Goal: Transaction & Acquisition: Book appointment/travel/reservation

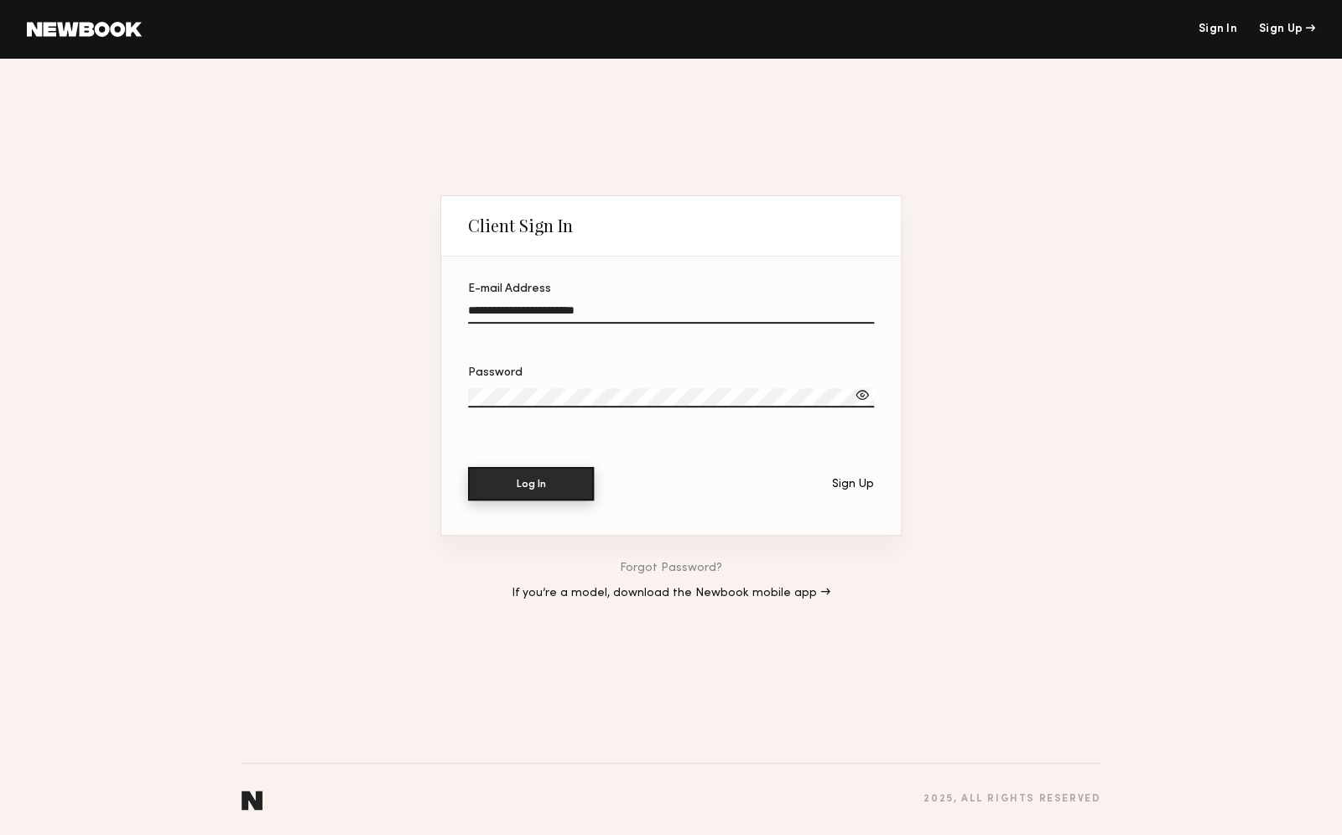
click at [507, 491] on button "Log In" at bounding box center [531, 484] width 126 height 34
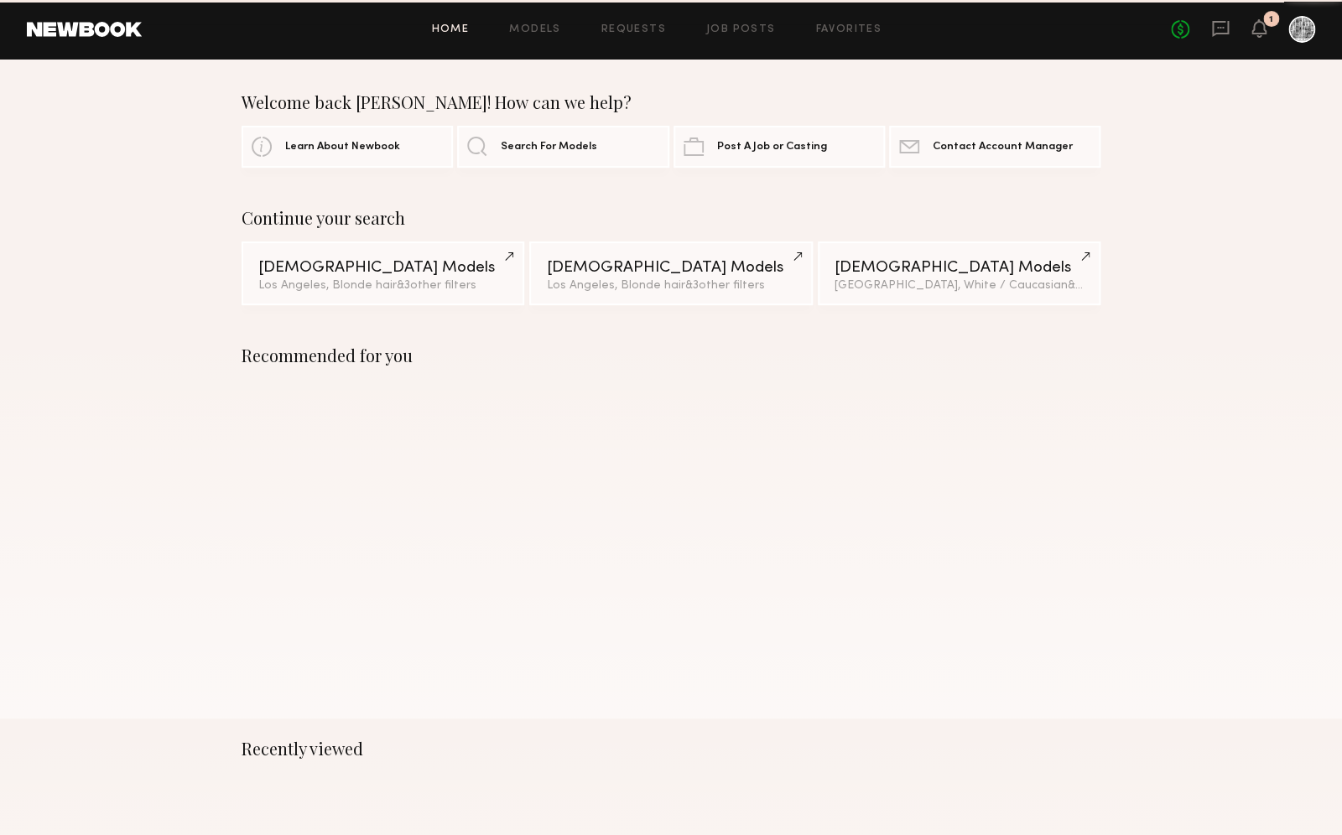
scroll to position [1, 0]
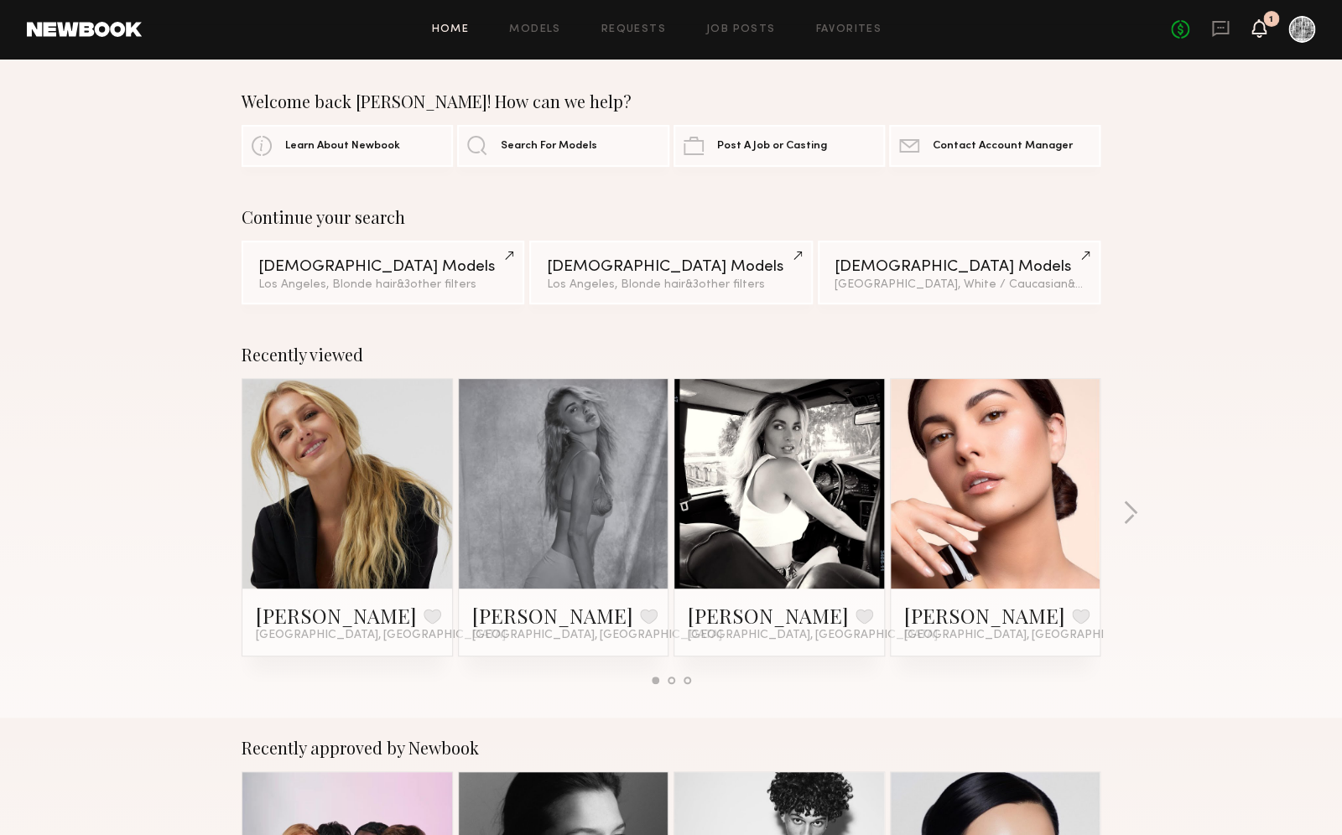
click at [1262, 30] on icon at bounding box center [1258, 28] width 13 height 12
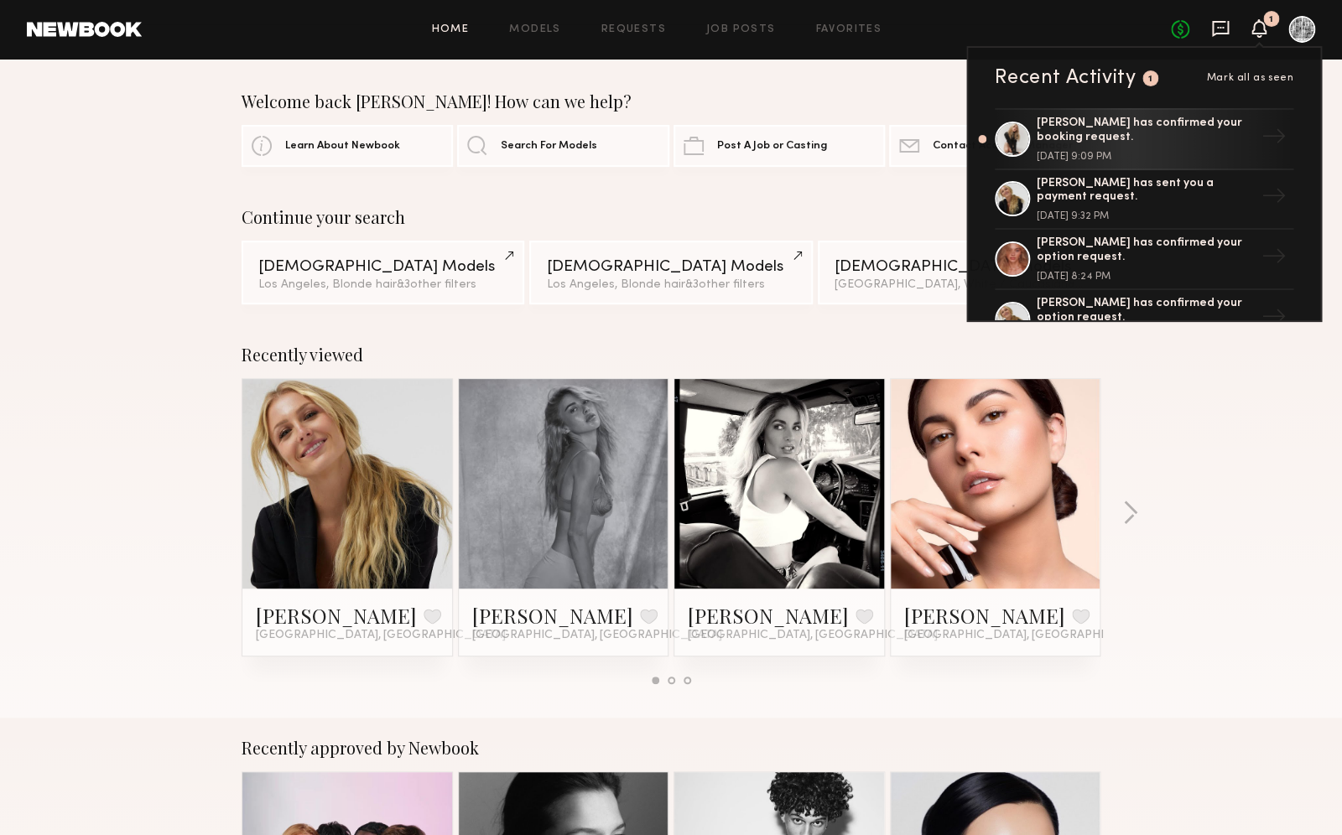
click at [1218, 31] on icon at bounding box center [1220, 28] width 18 height 18
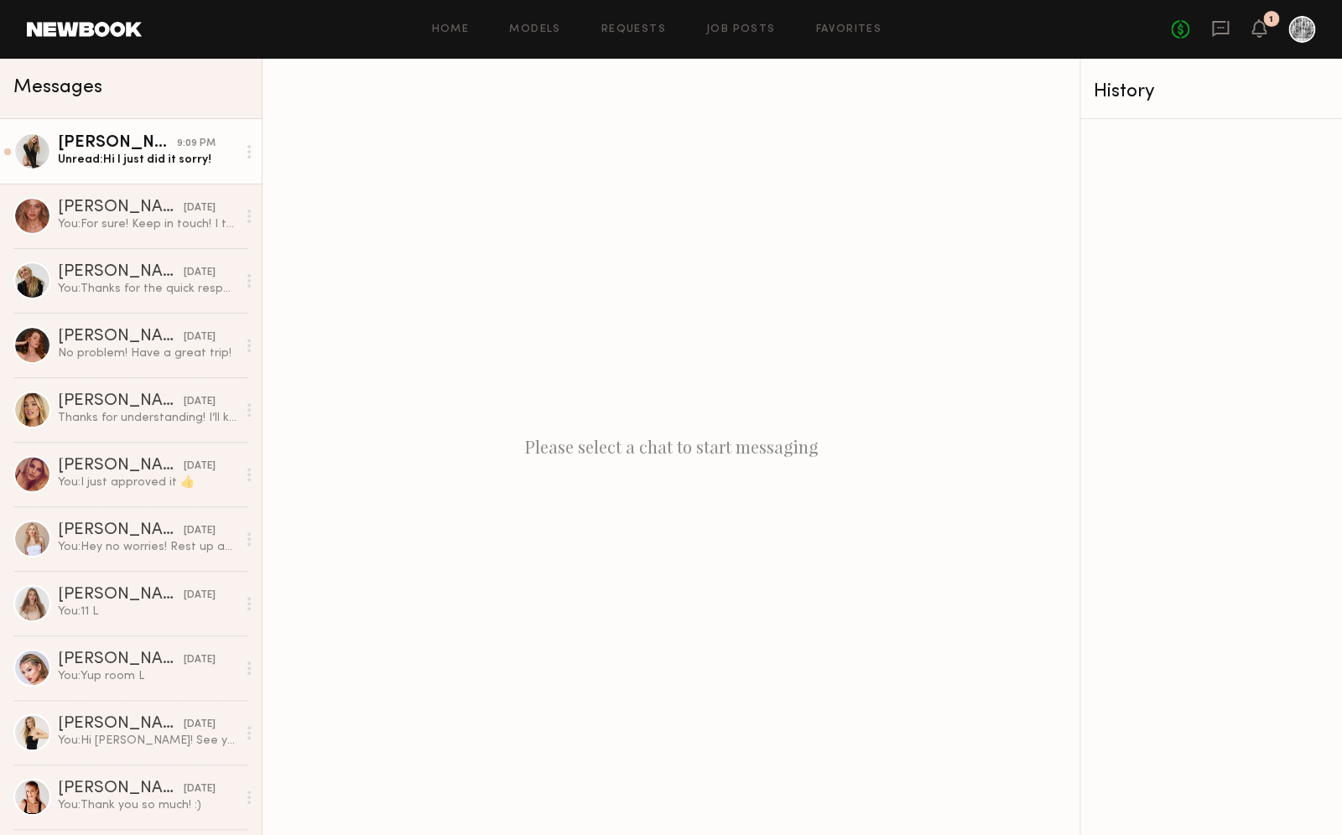
click at [121, 169] on link "Carlie W. 9:09 PM Unread: Hi I just did it sorry!" at bounding box center [131, 151] width 262 height 65
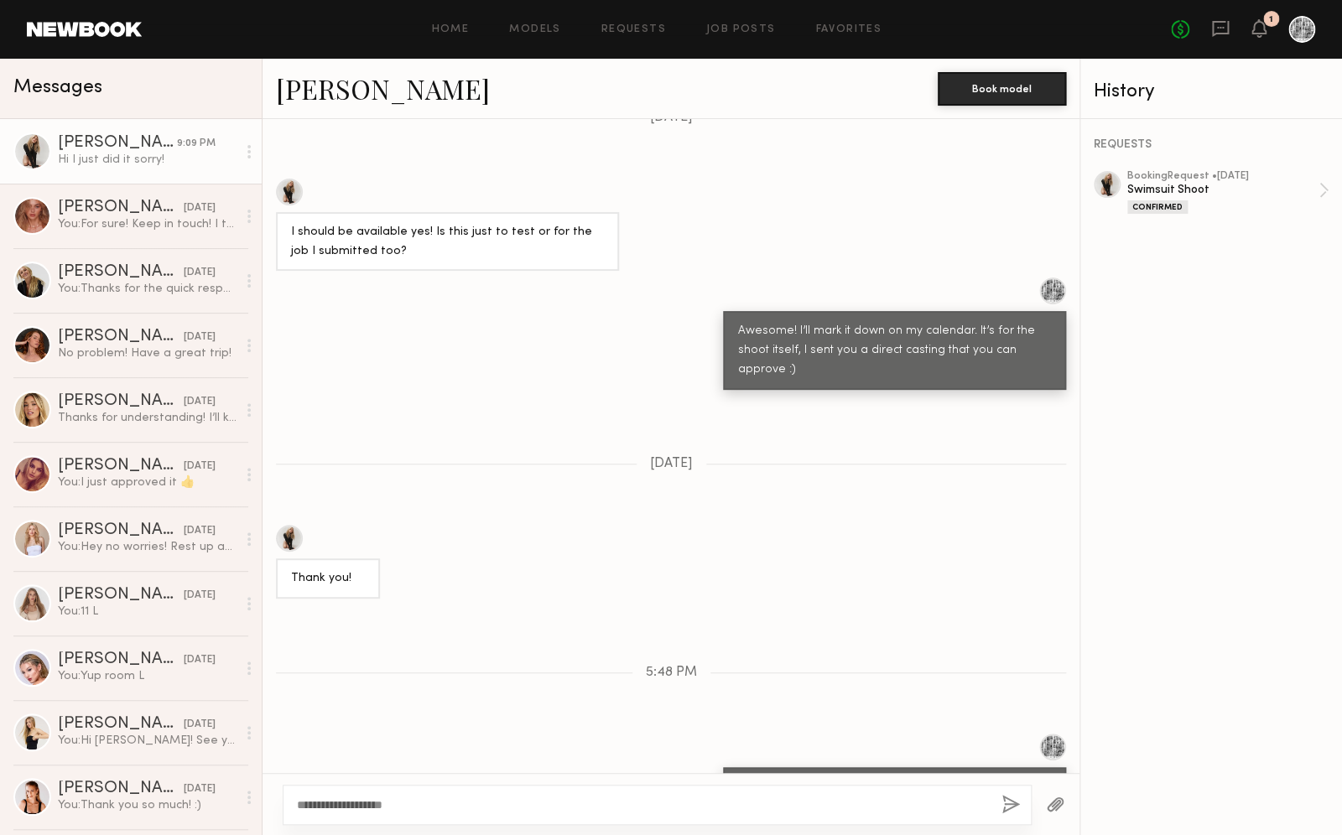
scroll to position [1281, 0]
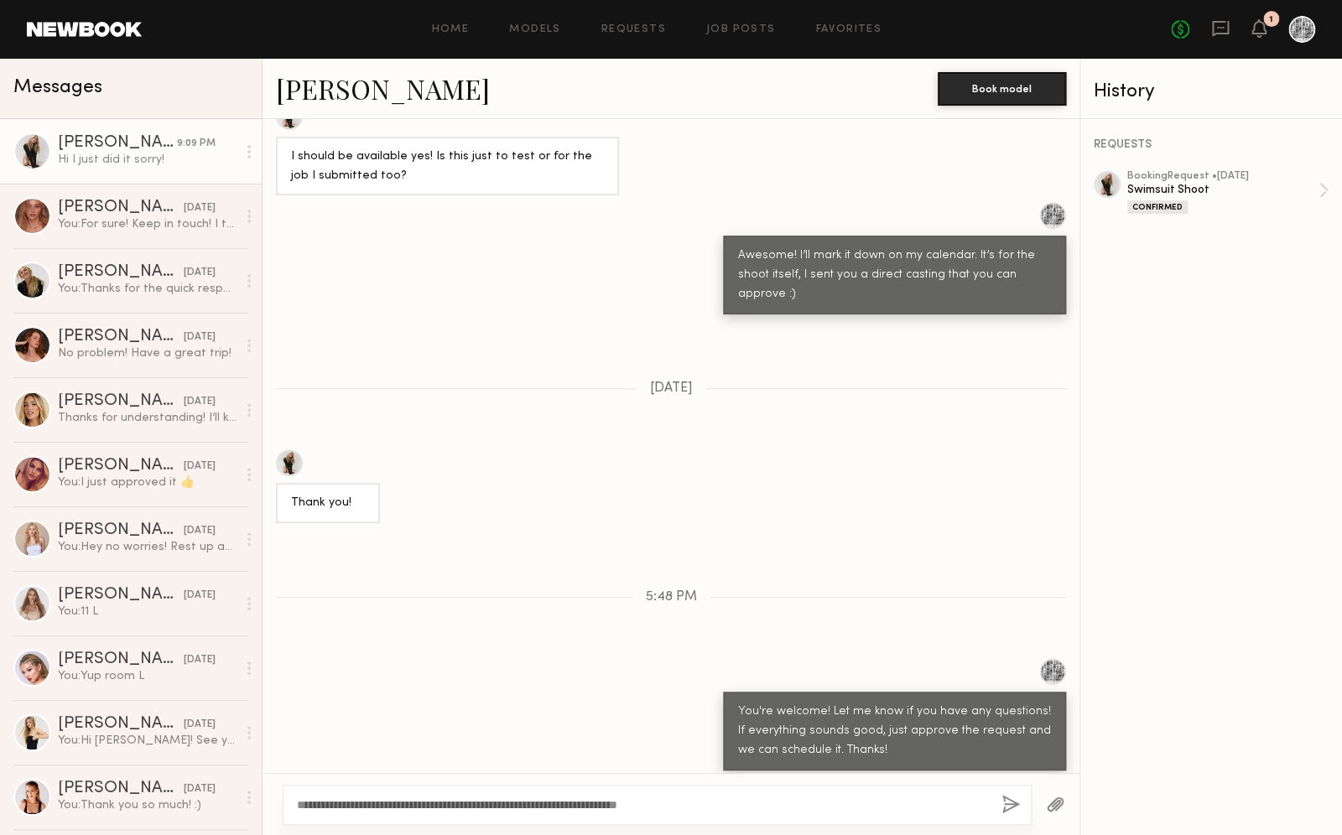
type textarea "**********"
click at [1010, 802] on button "button" at bounding box center [1010, 805] width 18 height 21
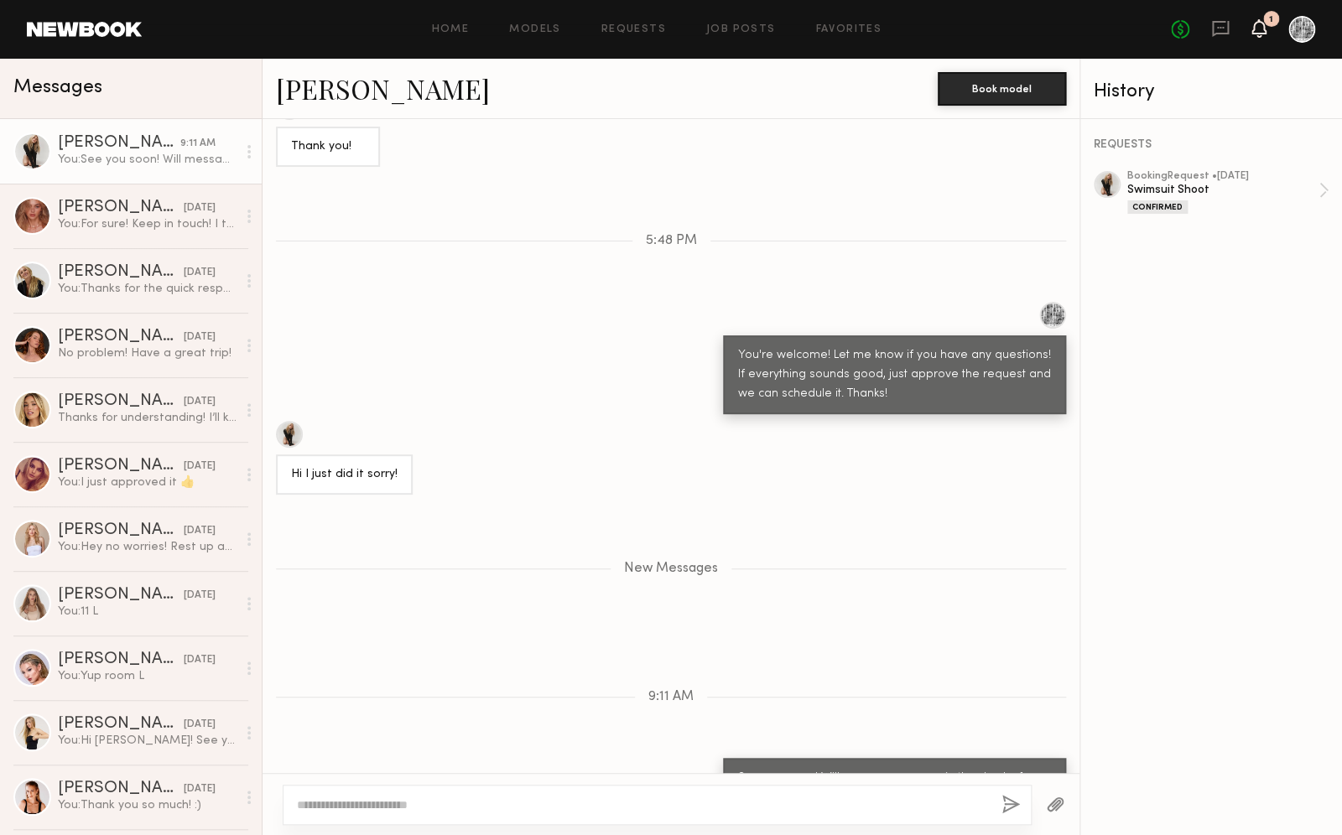
click at [1262, 26] on icon at bounding box center [1258, 28] width 13 height 12
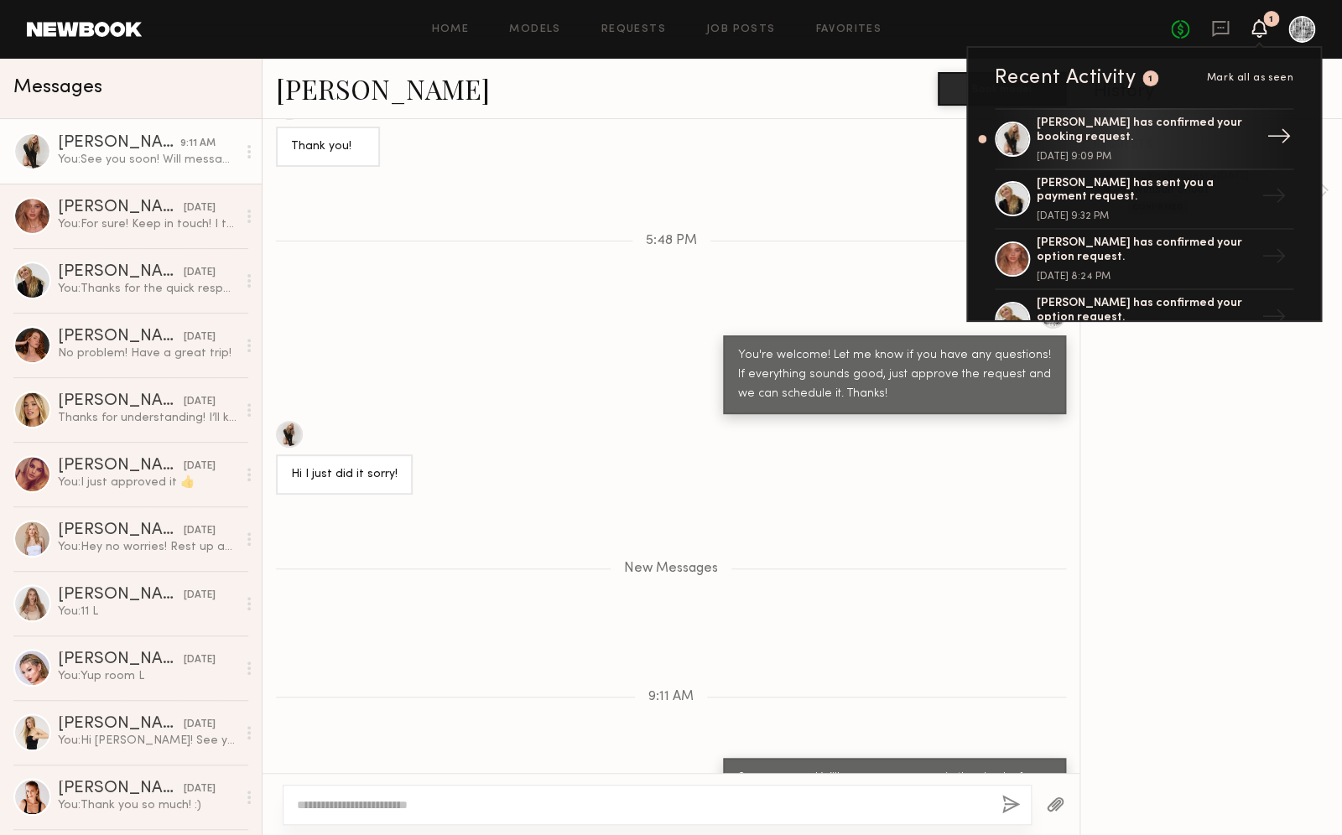
click at [1209, 136] on div "Carlie W. has confirmed your booking request." at bounding box center [1145, 131] width 218 height 29
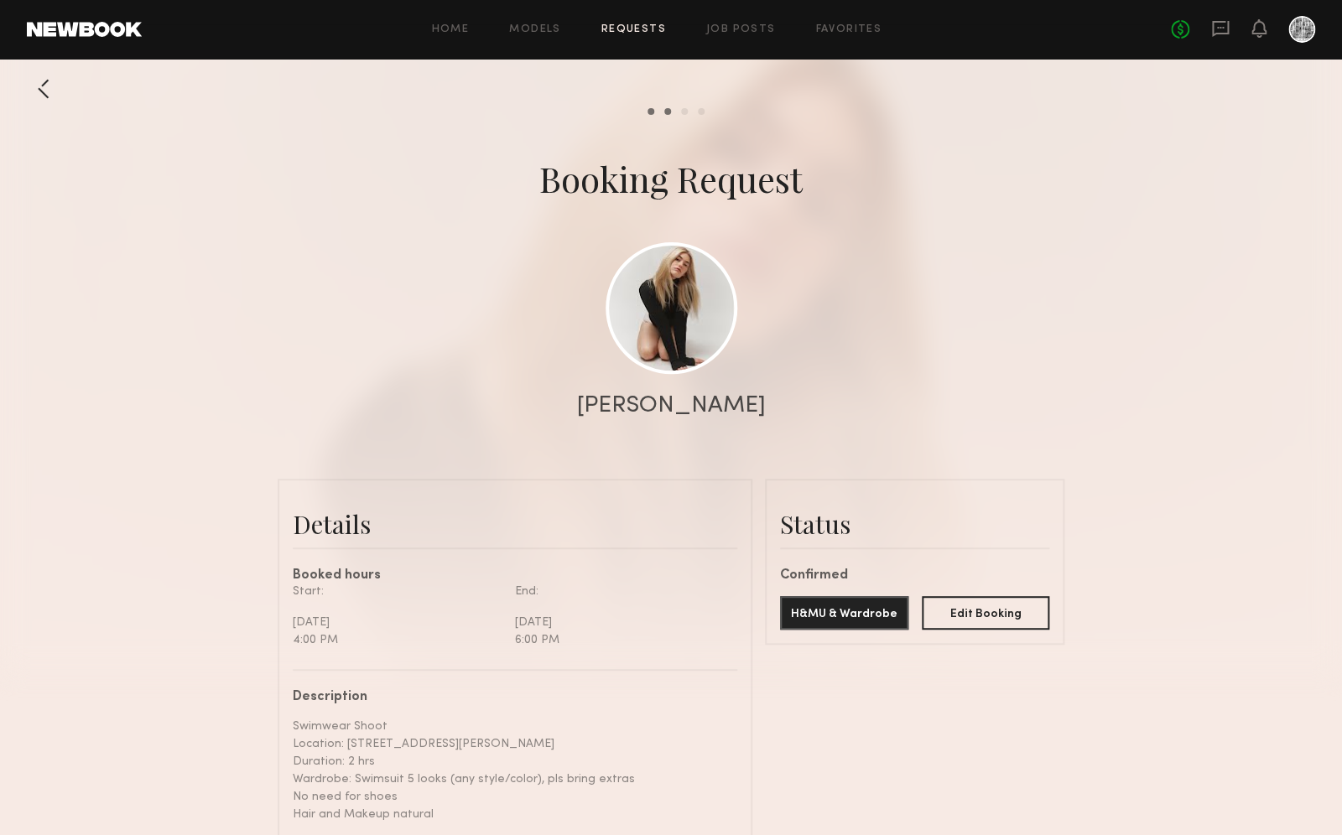
click at [771, 35] on div "Home Models Requests Job Posts Favorites Sign Out No fees up to $5,000" at bounding box center [728, 29] width 1173 height 27
click at [724, 29] on link "Job Posts" at bounding box center [741, 29] width 70 height 11
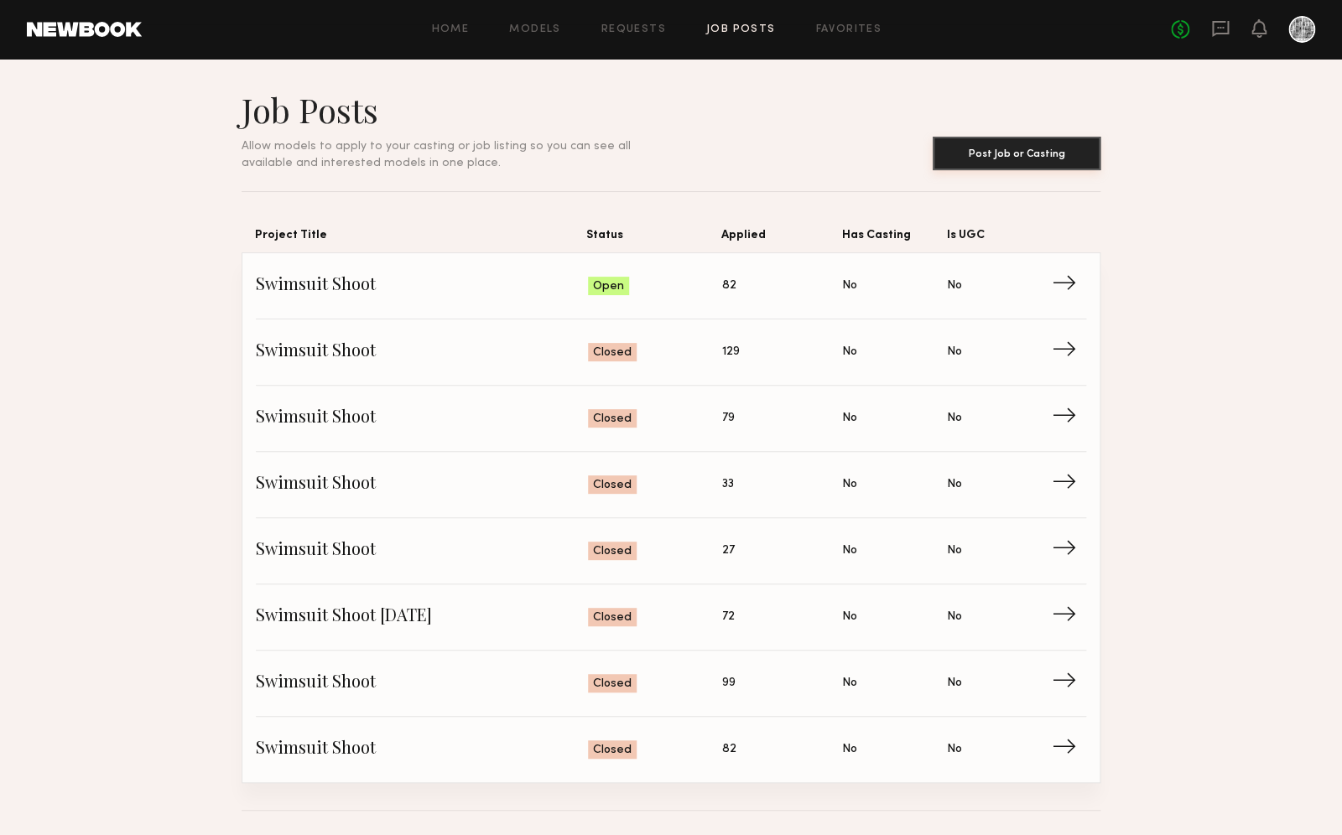
click at [978, 149] on button "Post Job or Casting" at bounding box center [1016, 154] width 168 height 34
click at [740, 303] on link "Swimsuit Shoot Status: Open Applied: 82 Has Casting: No Is UGC: No →" at bounding box center [671, 286] width 830 height 66
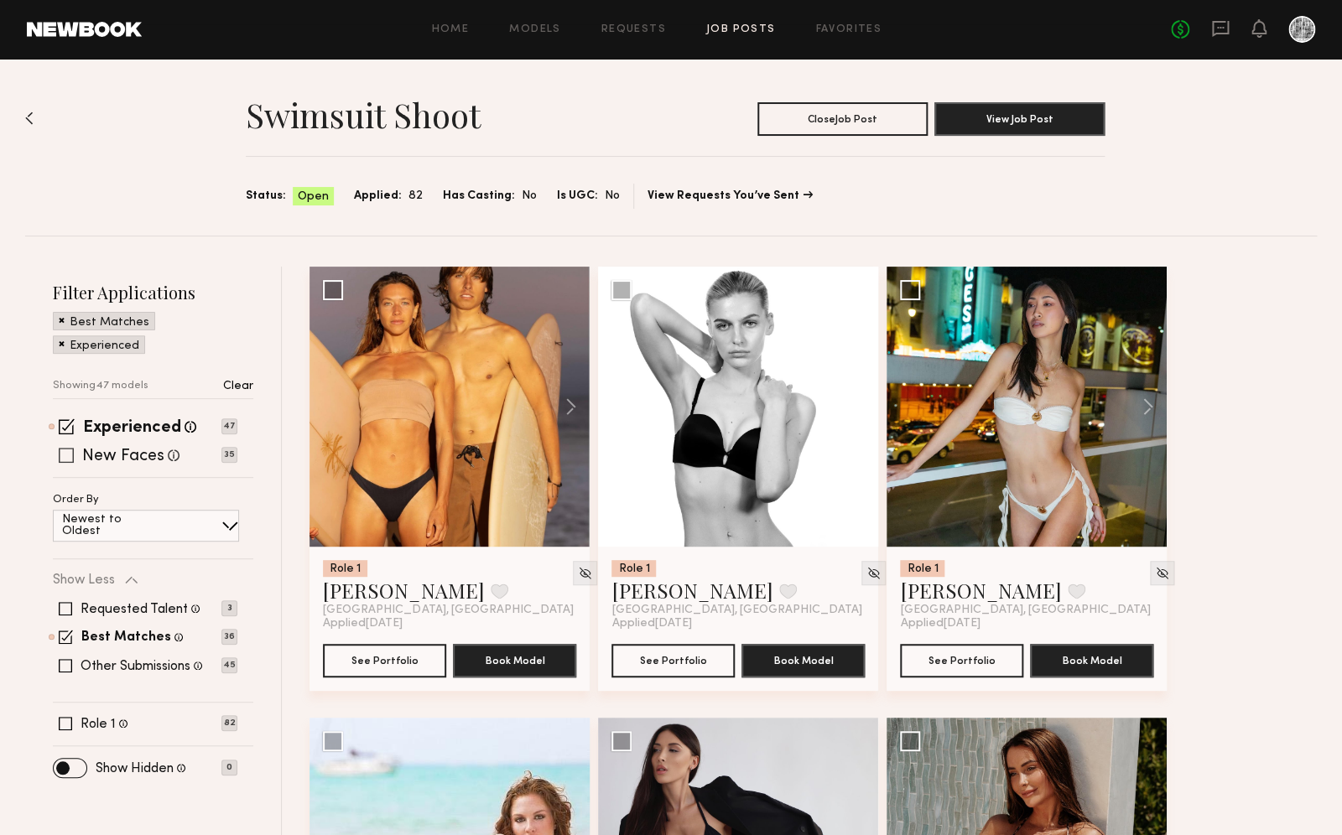
click at [126, 455] on label "New Faces" at bounding box center [123, 457] width 82 height 17
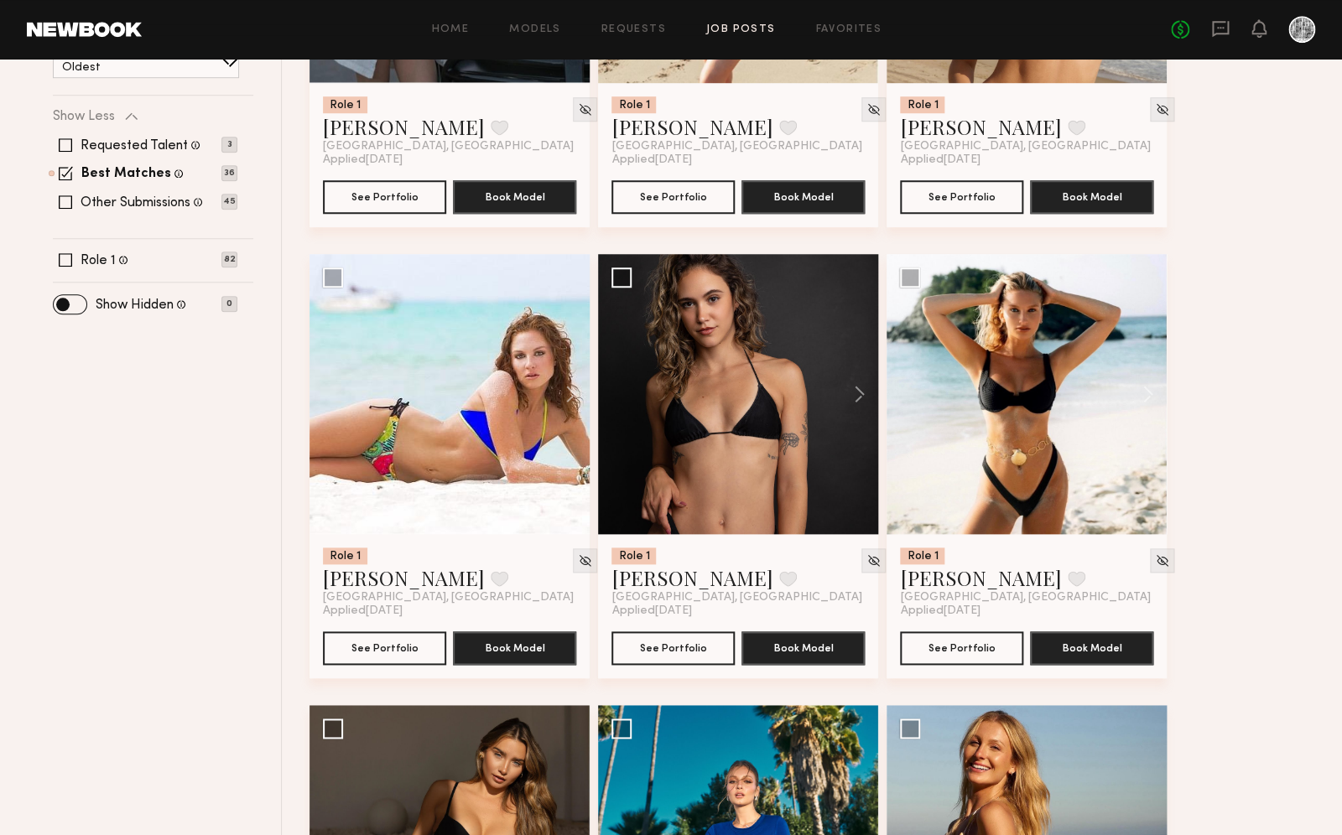
scroll to position [604, 0]
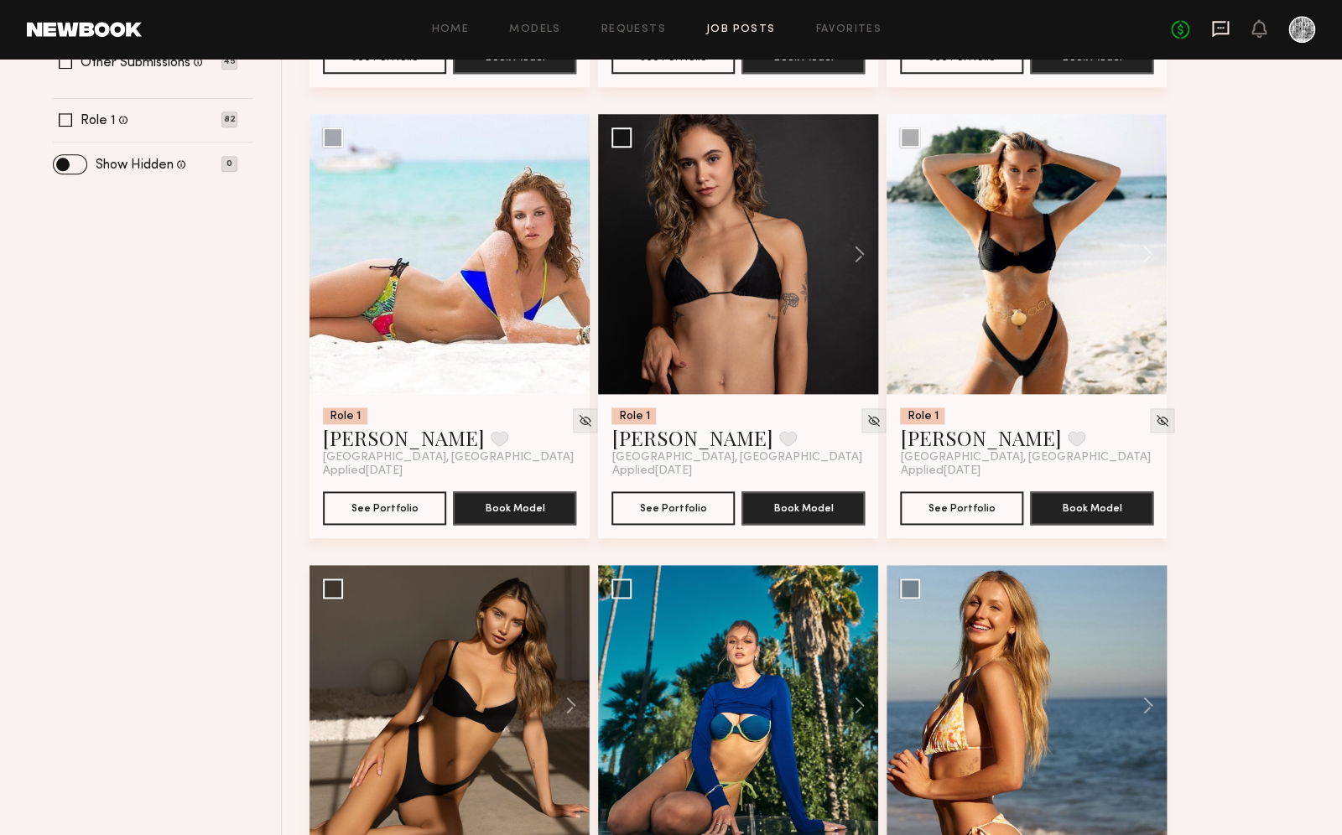
click at [1222, 32] on icon at bounding box center [1220, 29] width 17 height 16
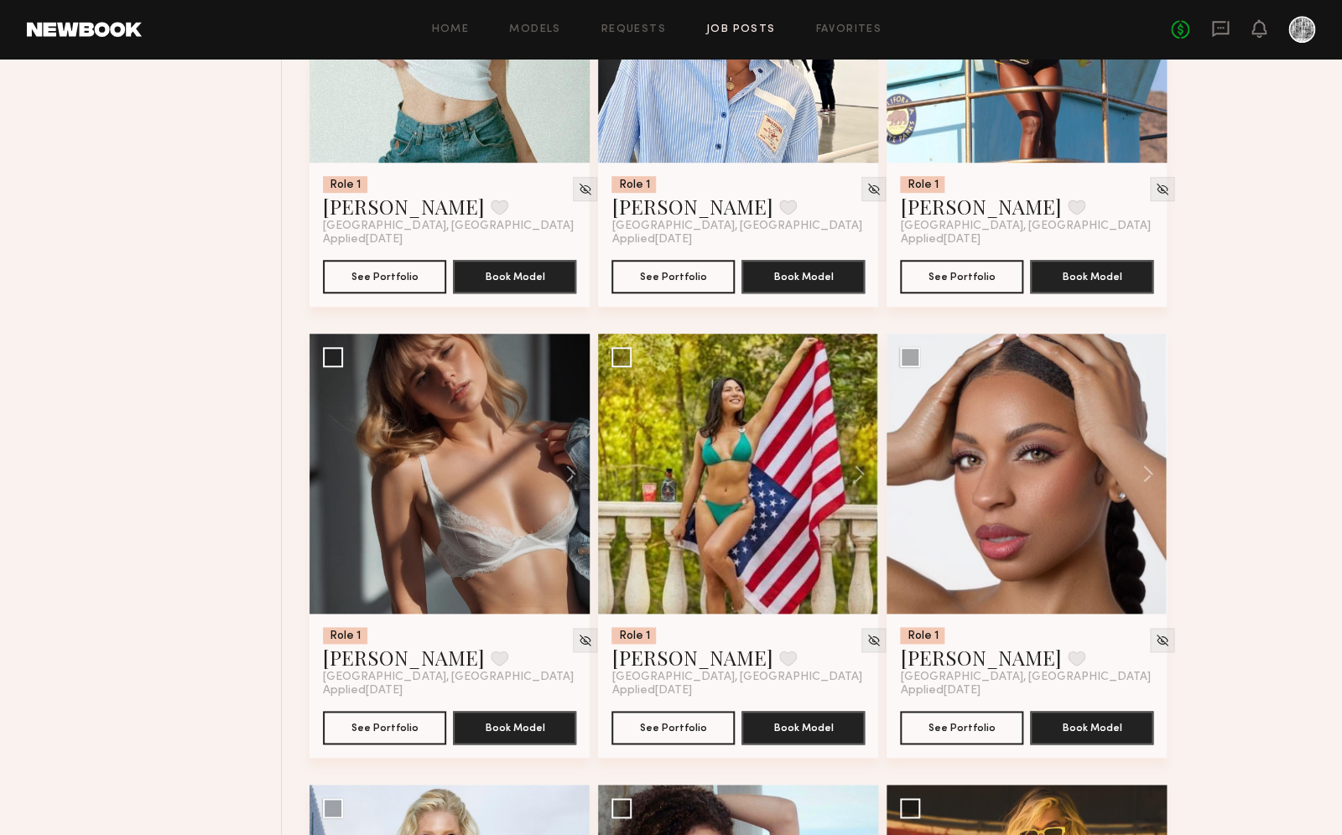
scroll to position [3090, 0]
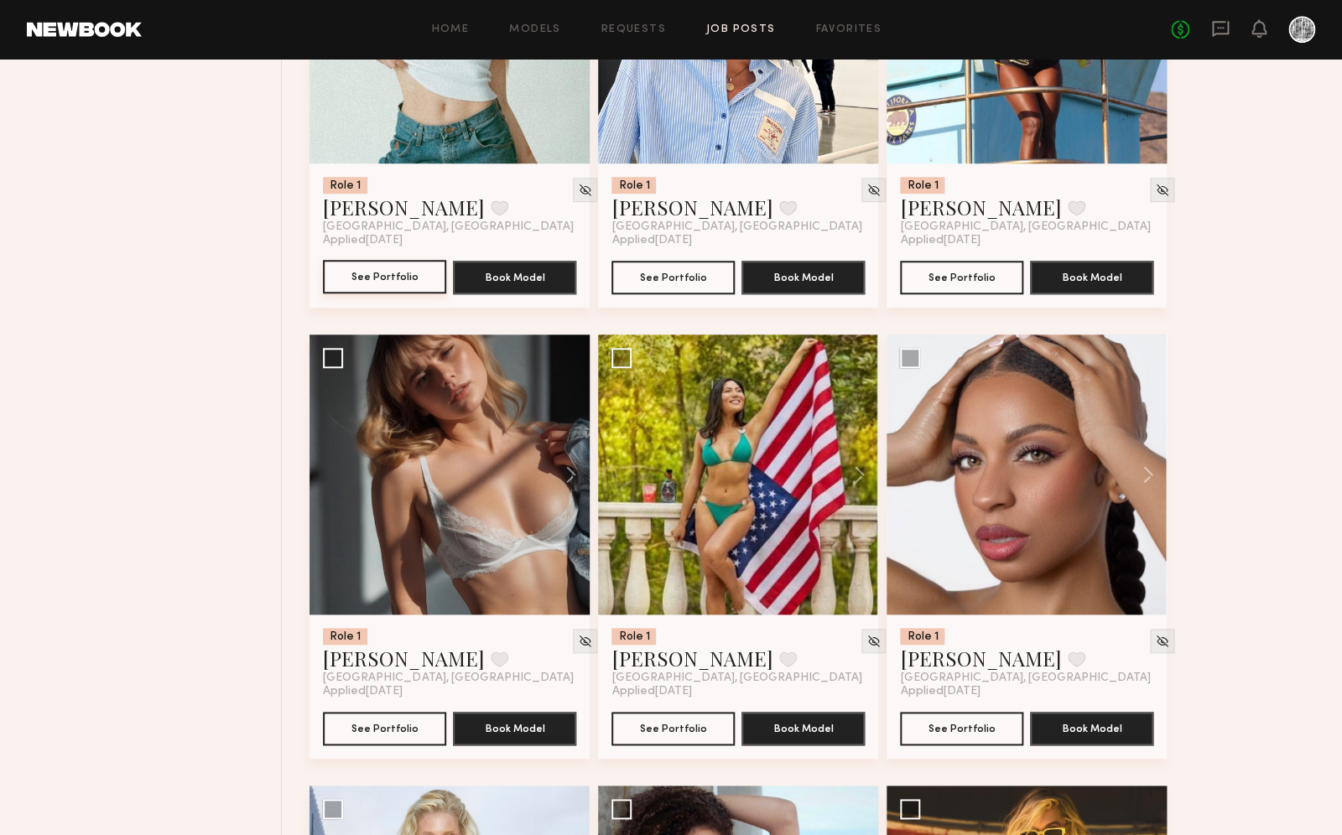
click at [388, 271] on button "See Portfolio" at bounding box center [384, 277] width 123 height 34
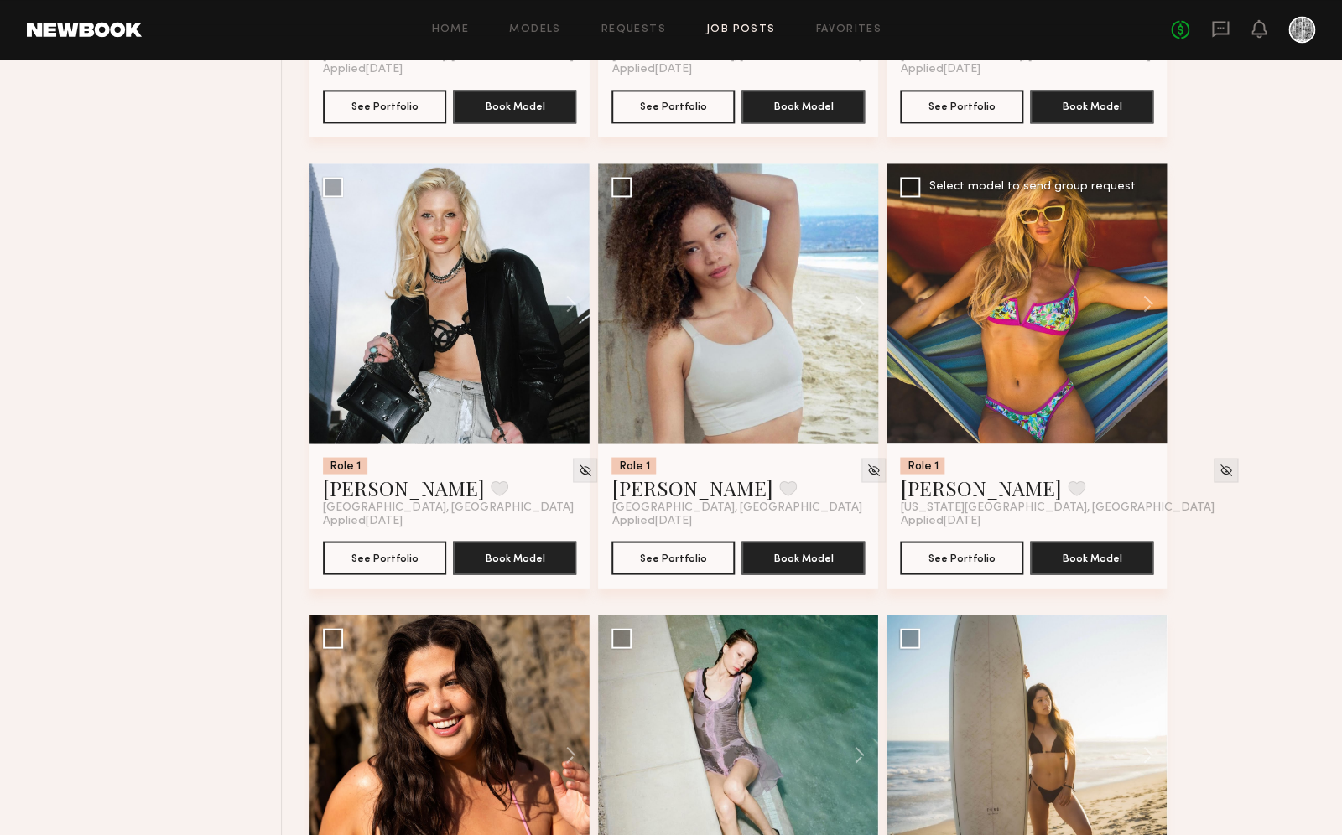
scroll to position [3707, 0]
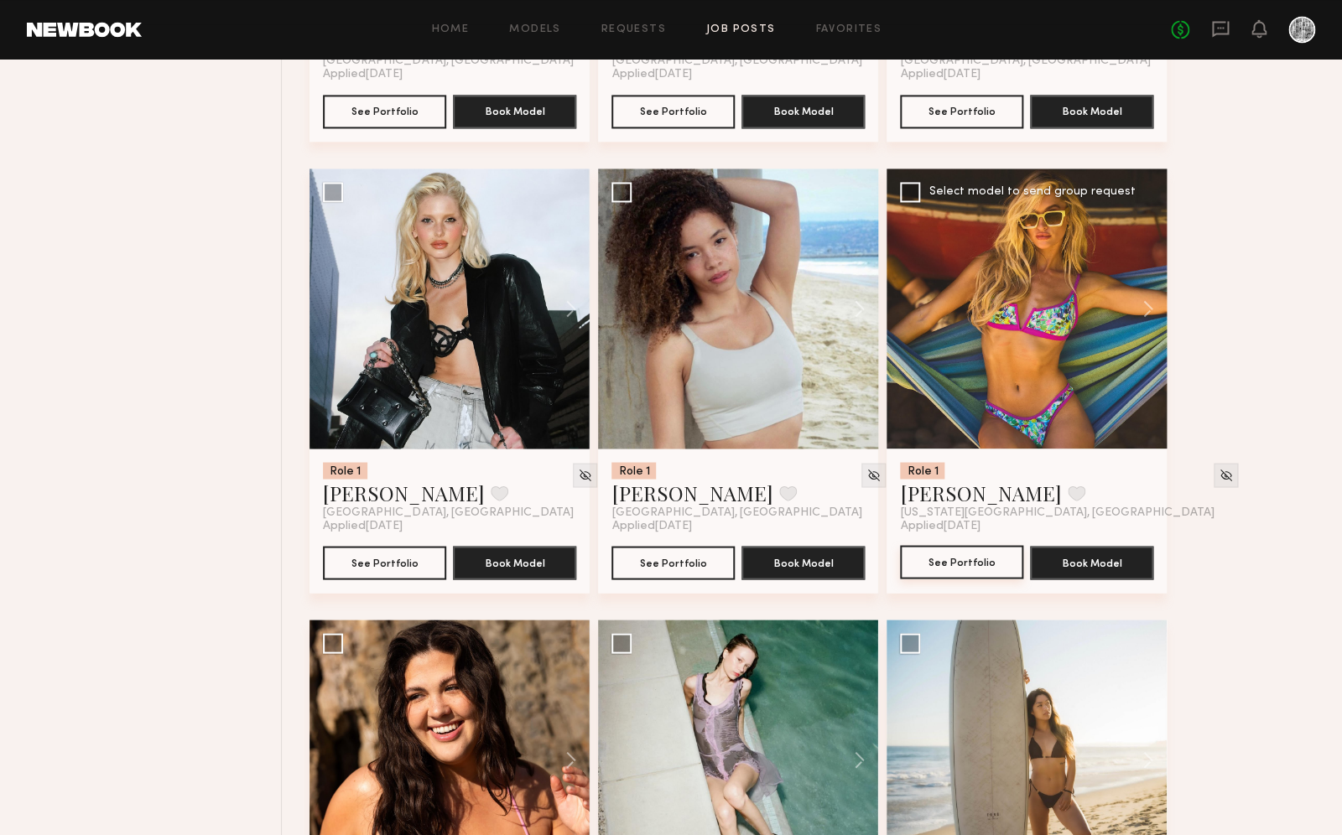
click at [963, 563] on button "See Portfolio" at bounding box center [961, 562] width 123 height 34
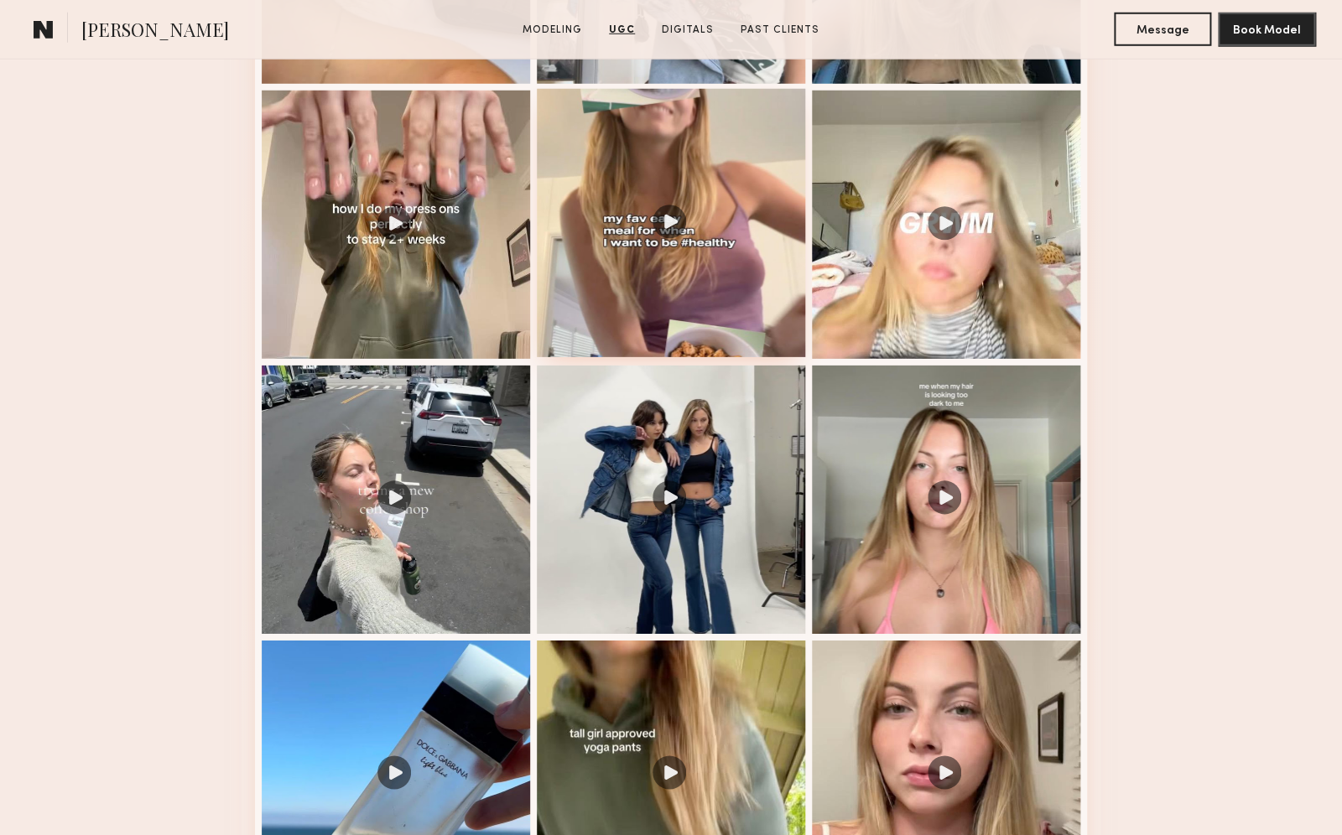
scroll to position [2205, 0]
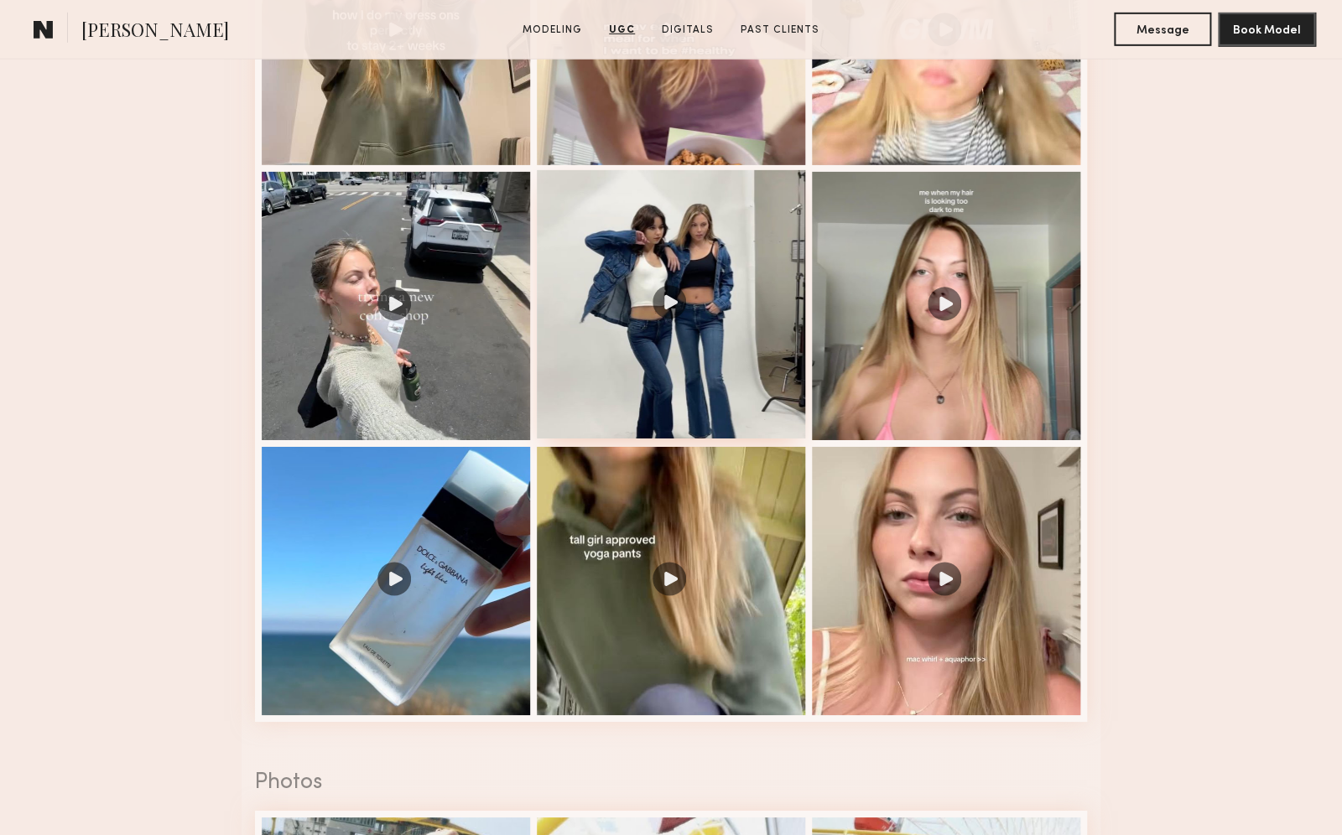
click at [724, 311] on div at bounding box center [671, 304] width 268 height 268
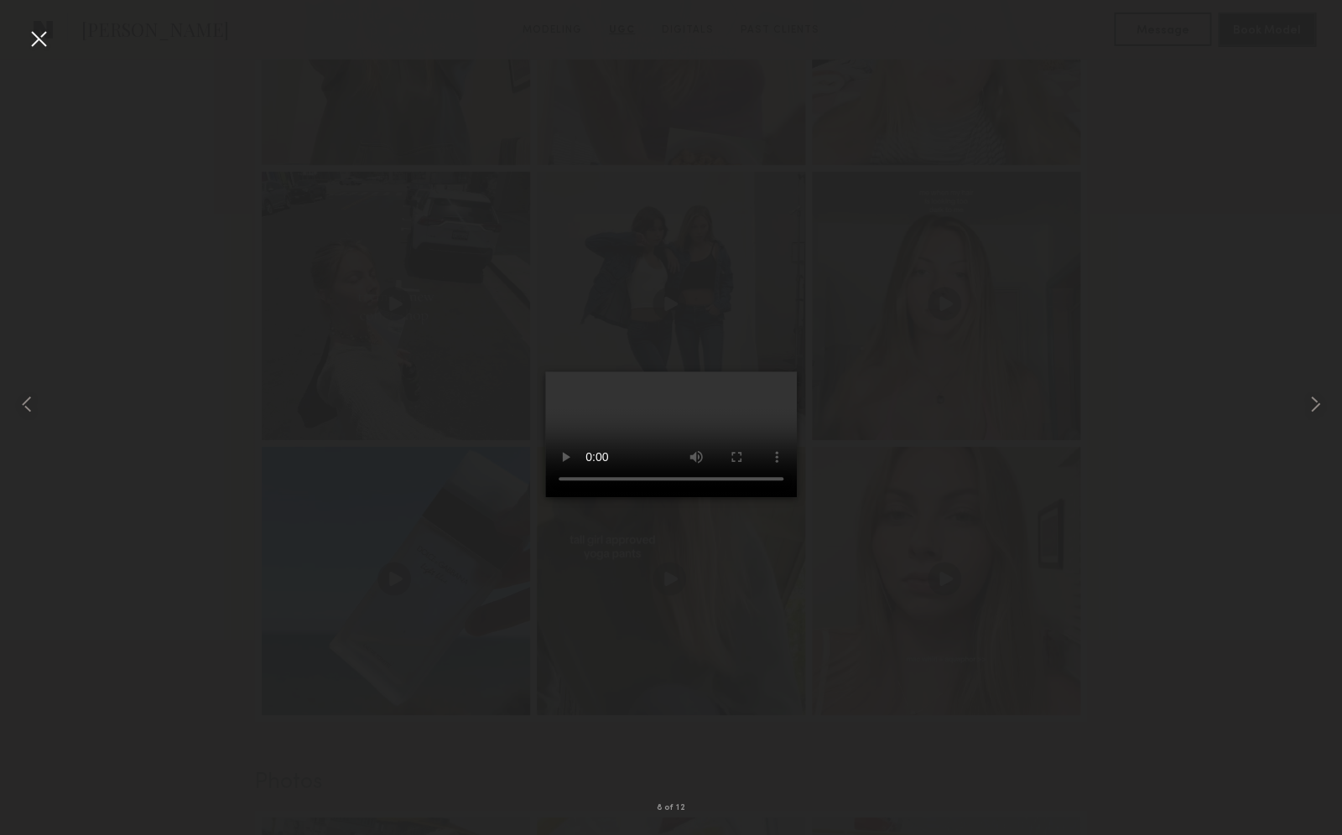
click at [45, 45] on div at bounding box center [38, 38] width 27 height 27
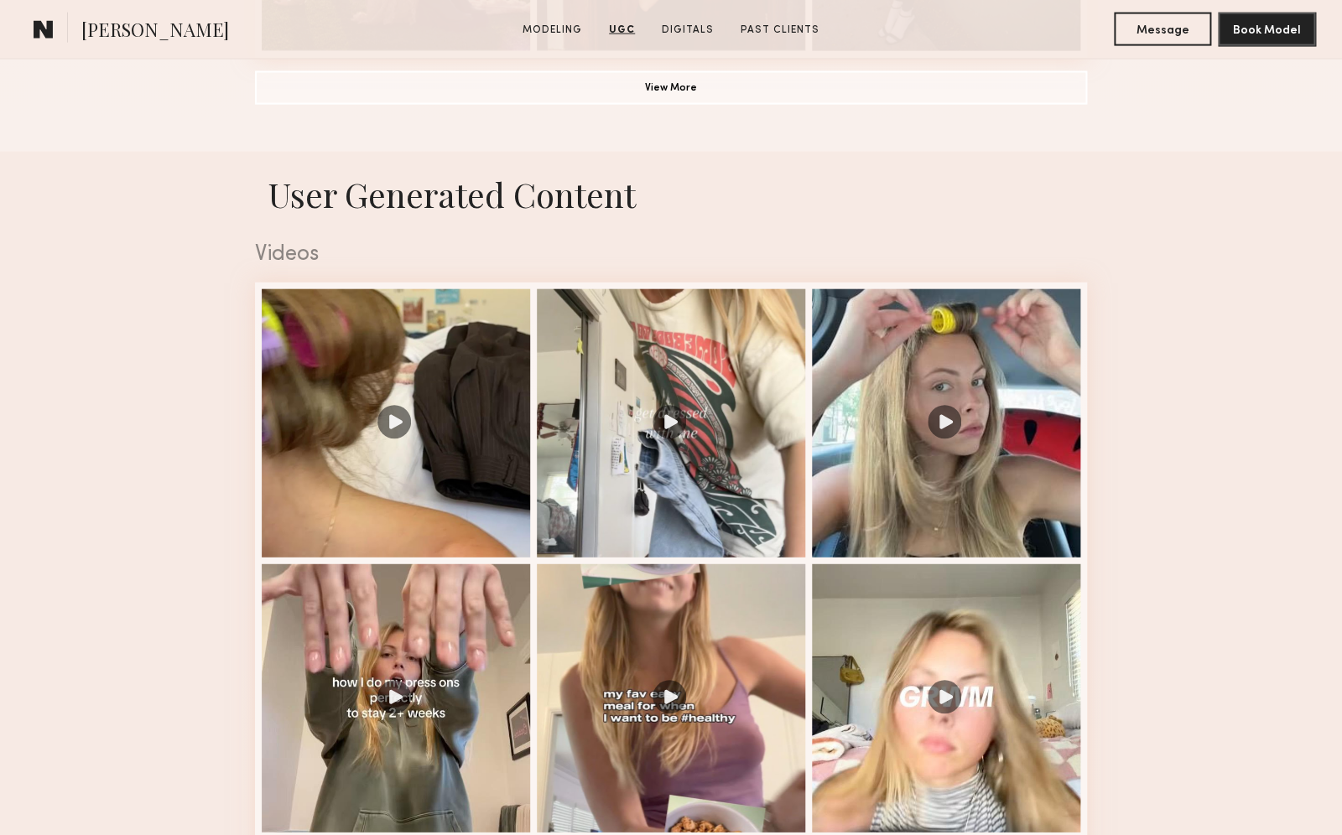
scroll to position [1128, 0]
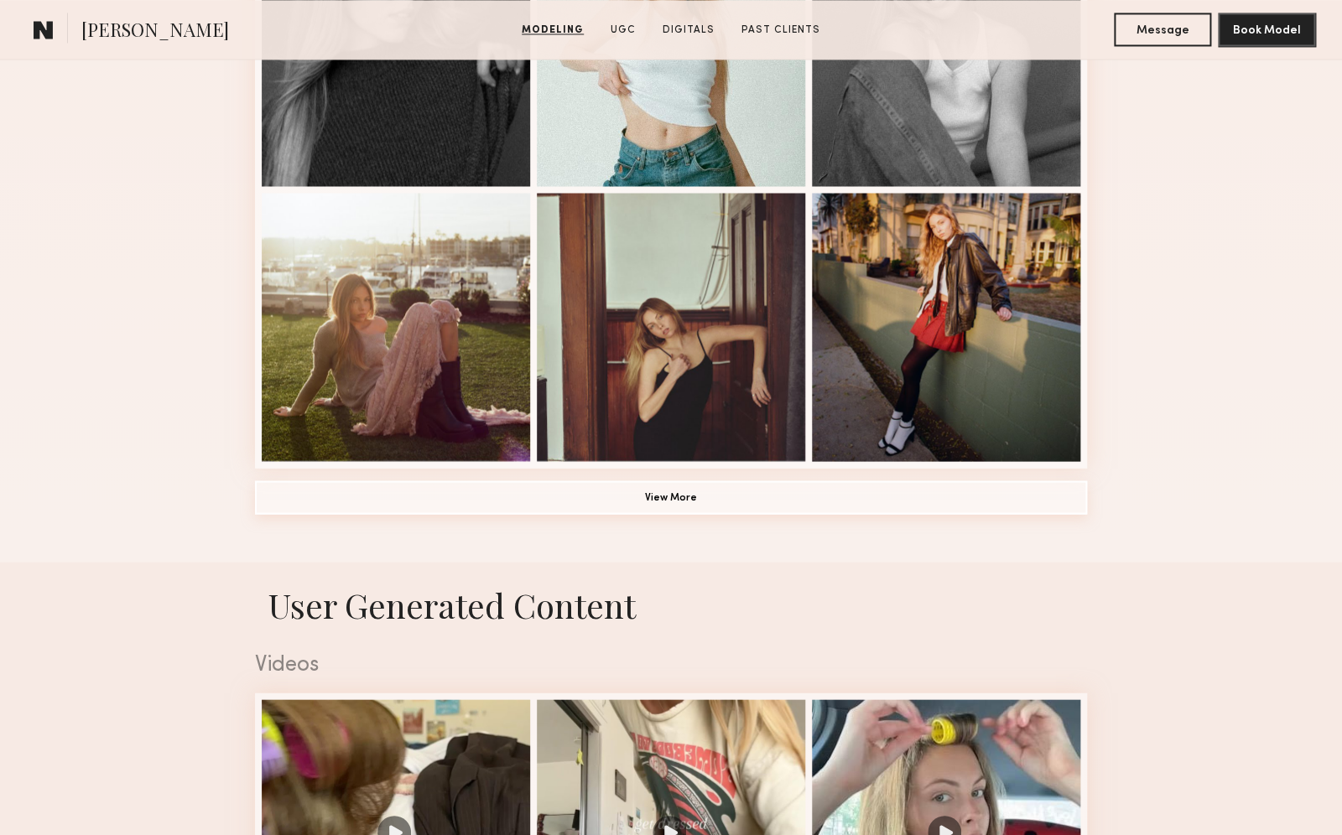
click at [708, 507] on button "View More" at bounding box center [671, 497] width 832 height 34
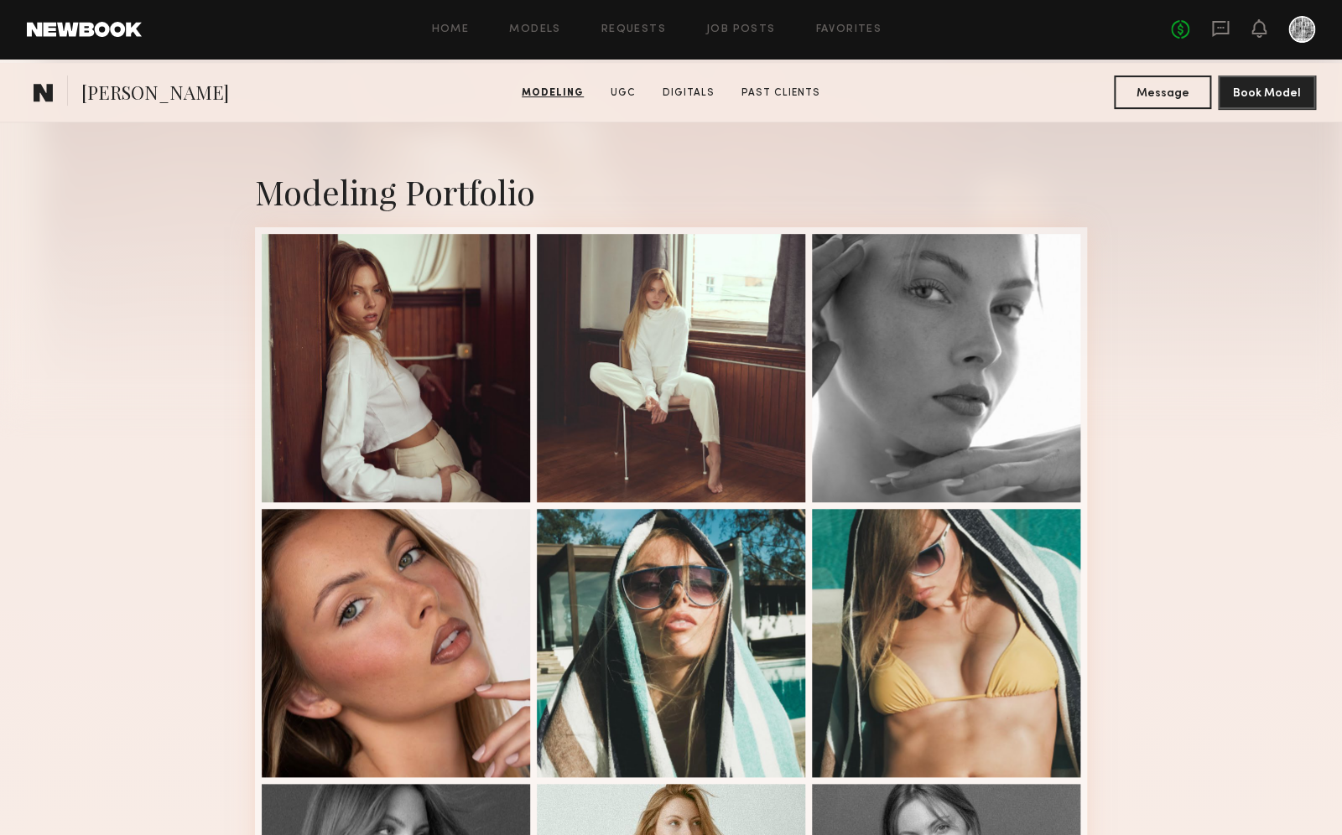
scroll to position [0, 0]
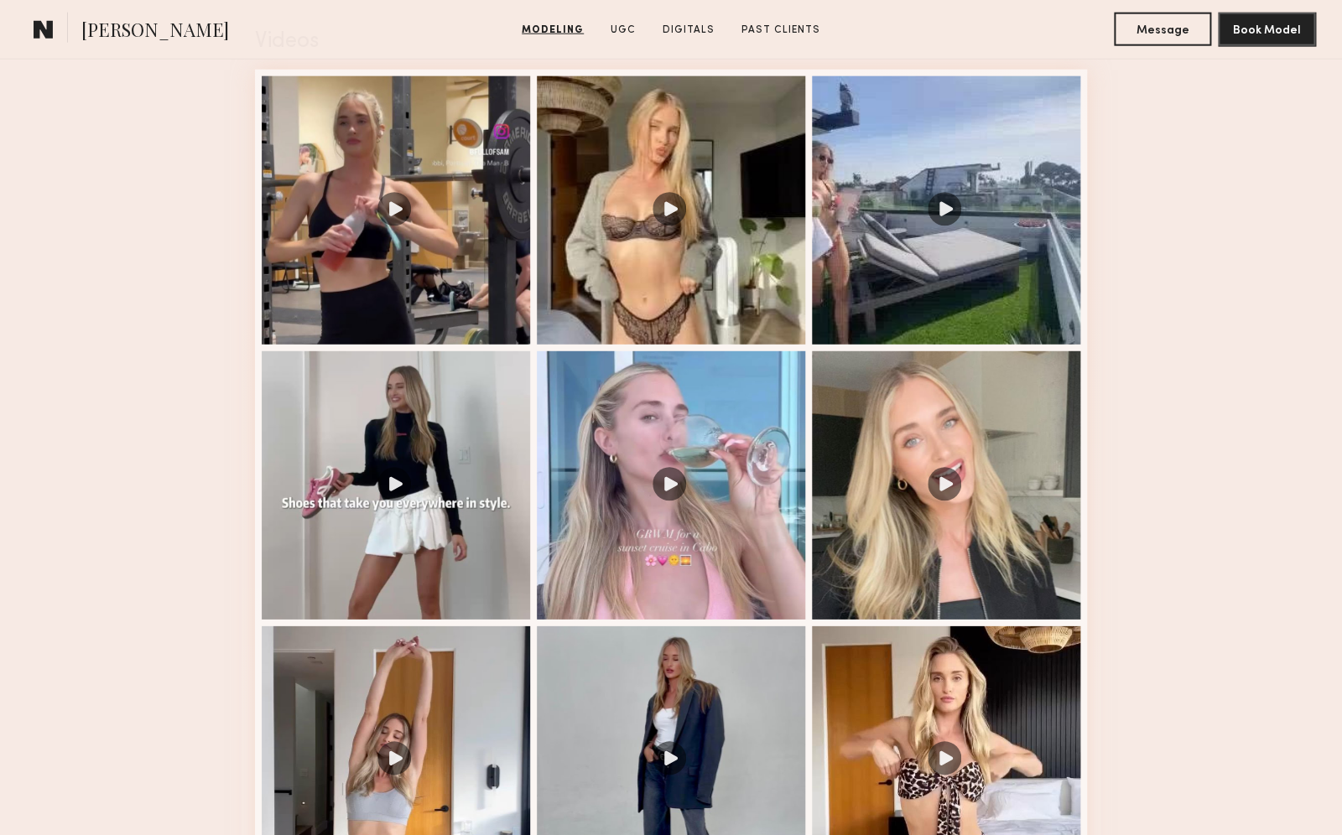
scroll to position [1752, 0]
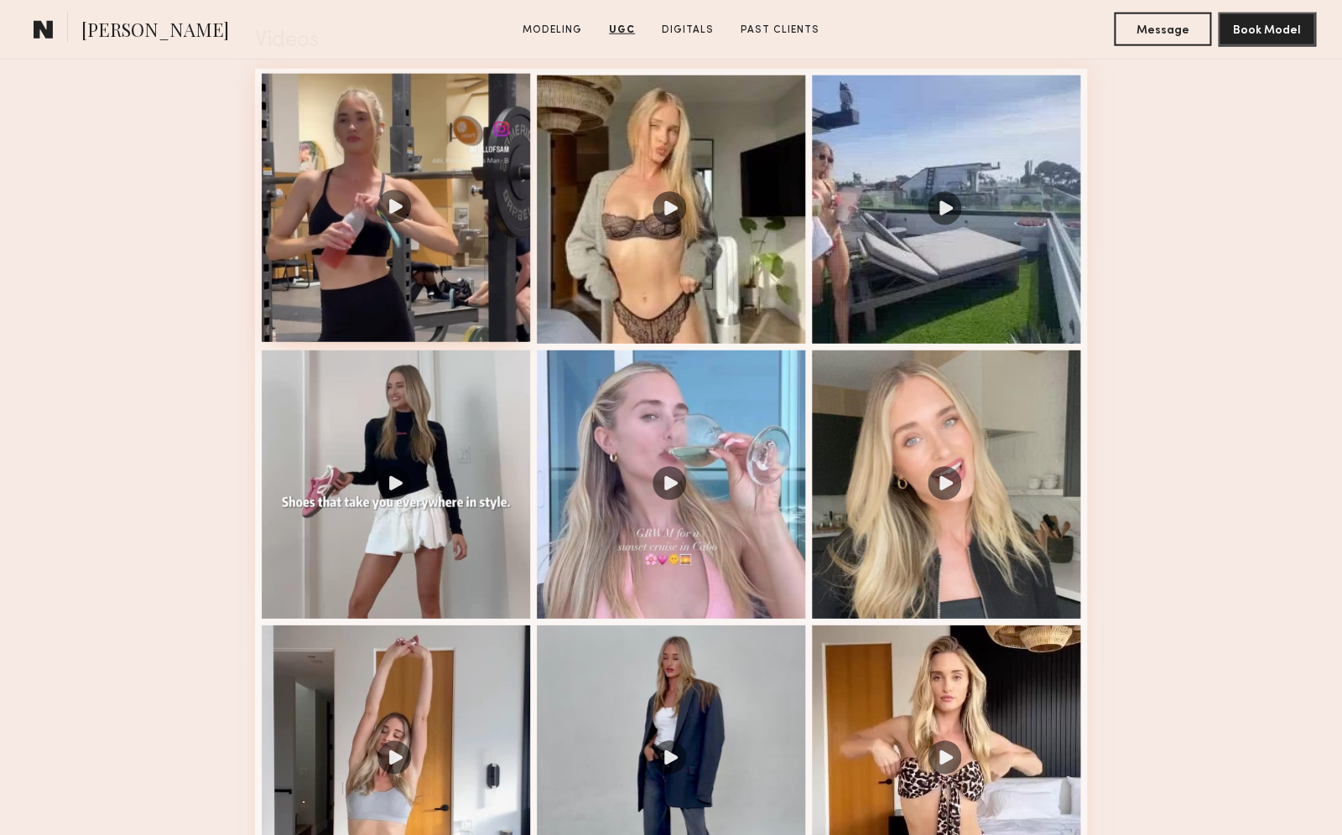
click at [385, 202] on div at bounding box center [396, 208] width 268 height 268
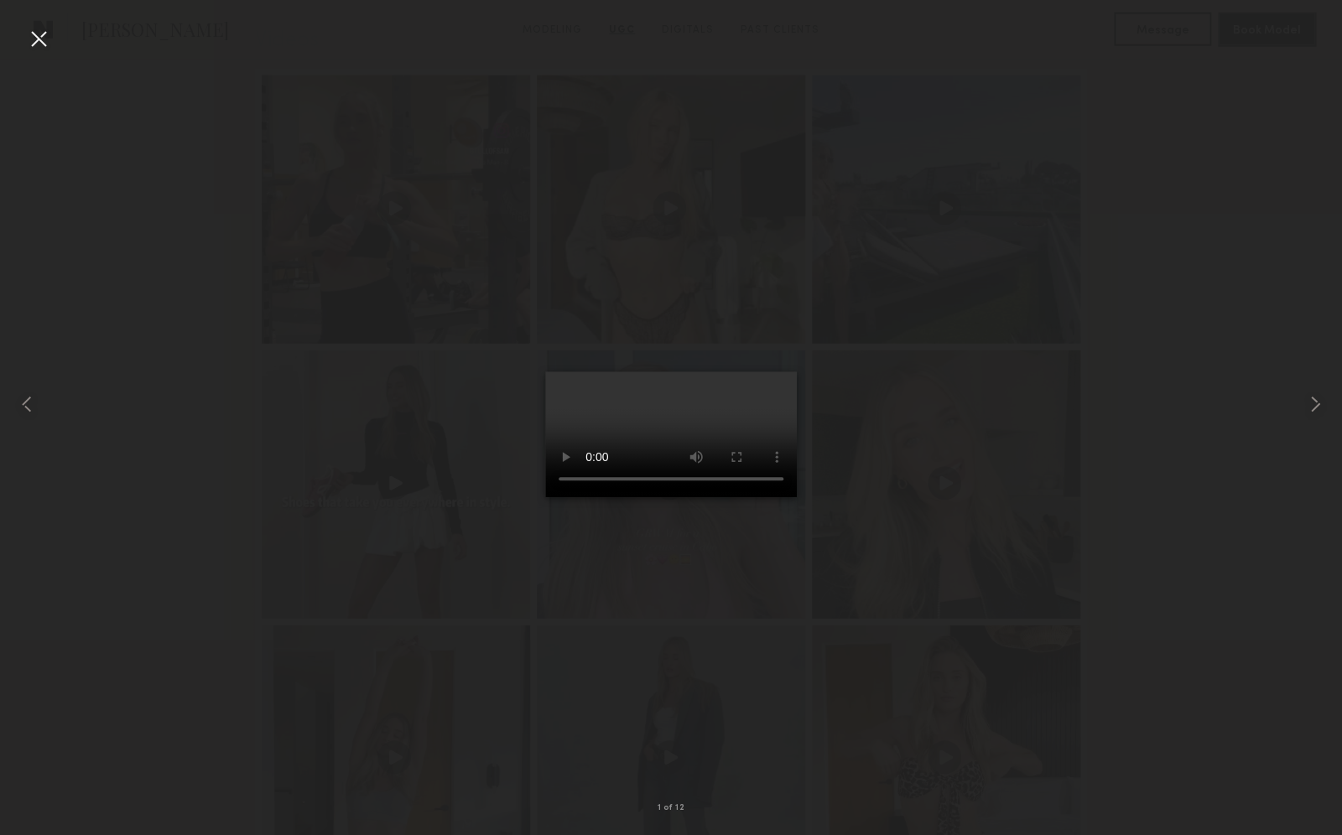
click at [39, 44] on div at bounding box center [38, 38] width 27 height 27
